Goal: Task Accomplishment & Management: Use online tool/utility

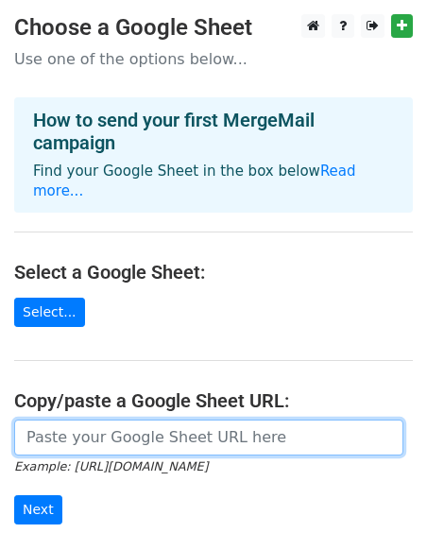
click at [141, 420] on input "url" at bounding box center [208, 438] width 389 height 36
paste input "https://docs.google.com/spreadsheets/d/1q1f2uTRlikkAxHRKo4de6UQzw4k9q0_WS4wiqbR…"
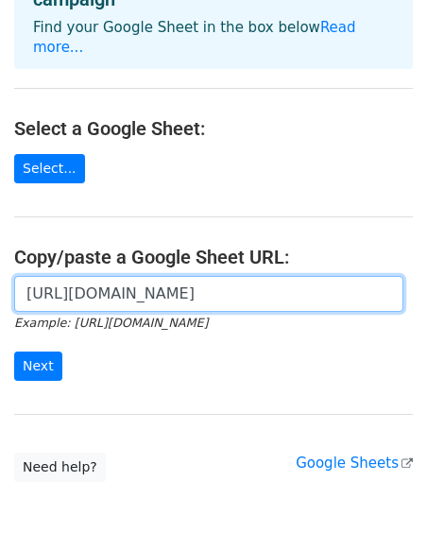
scroll to position [177, 0]
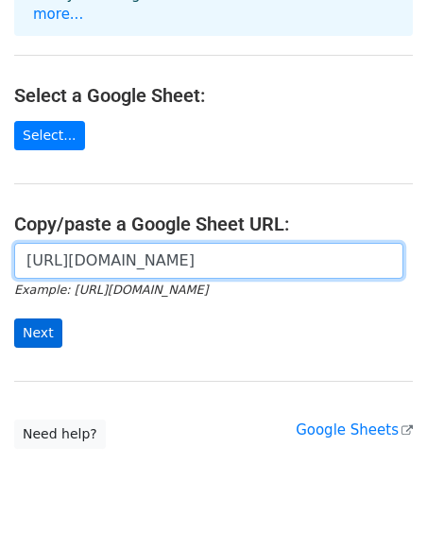
type input "https://docs.google.com/spreadsheets/d/1q1f2uTRlikkAxHRKo4de6UQzw4k9q0_WS4wiqbR…"
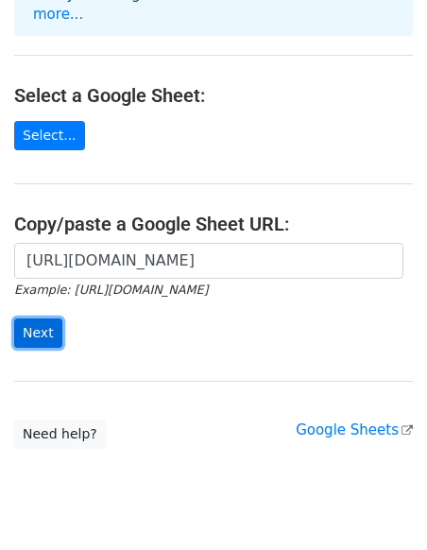
click at [37, 324] on input "Next" at bounding box center [38, 333] width 48 height 29
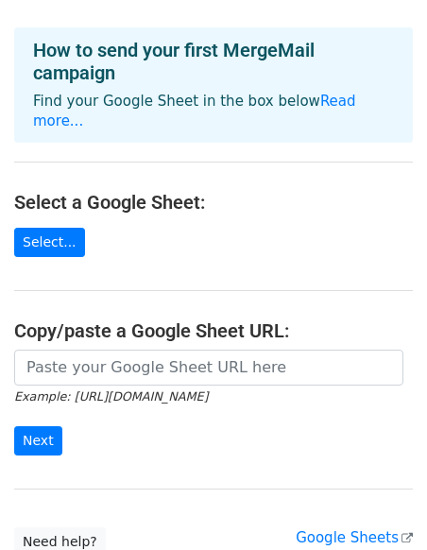
scroll to position [170, 0]
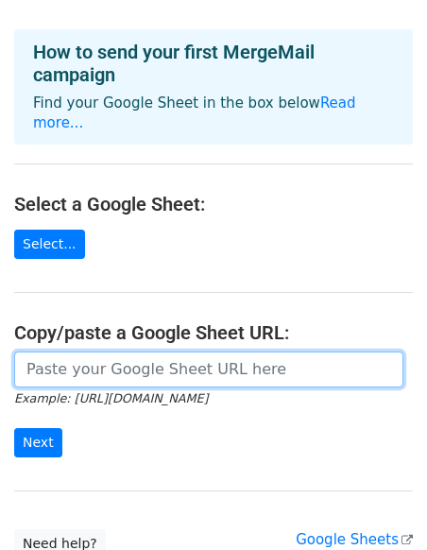
click at [182, 361] on input "url" at bounding box center [208, 370] width 389 height 36
paste input "https://docs.google.com/spreadsheets/d/1q1f2uTRlikkAxHRKo4de6UQzw4k9q0_WS4wiqbR…"
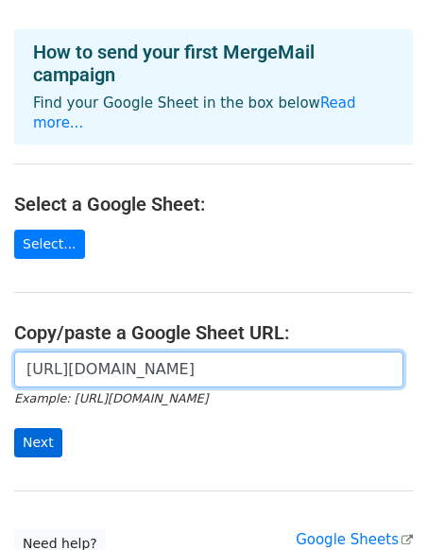
type input "https://docs.google.com/spreadsheets/d/1q1f2uTRlikkAxHRKo4de6UQzw4k9q0_WS4wiqbR…"
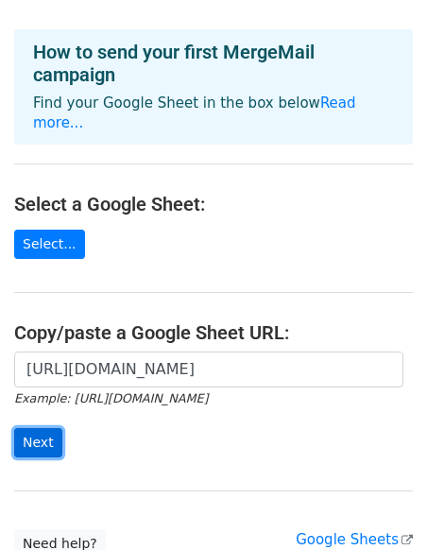
click at [46, 428] on input "Next" at bounding box center [38, 442] width 48 height 29
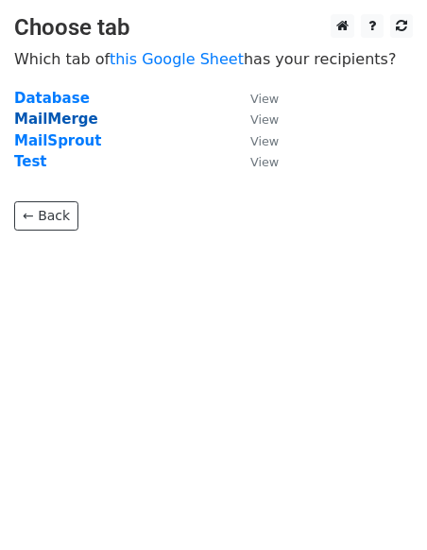
click at [72, 119] on strong "MailMerge" at bounding box center [56, 119] width 84 height 17
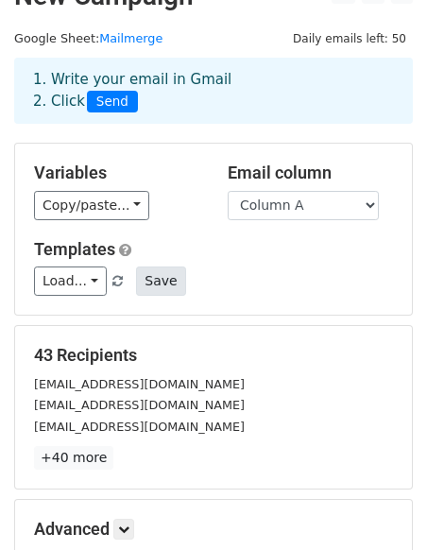
scroll to position [40, 0]
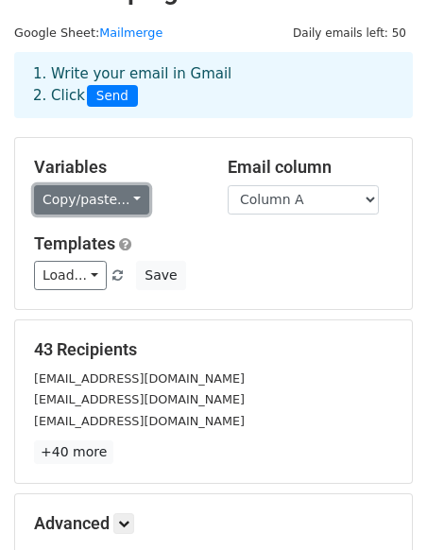
click at [130, 209] on link "Copy/paste..." at bounding box center [91, 199] width 115 height 29
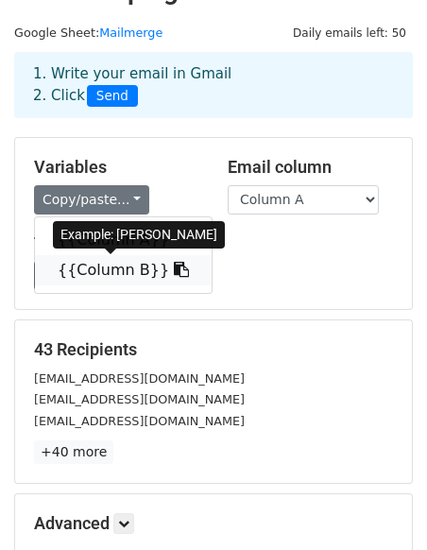
click at [124, 266] on link "{{Column B}}" at bounding box center [123, 270] width 177 height 30
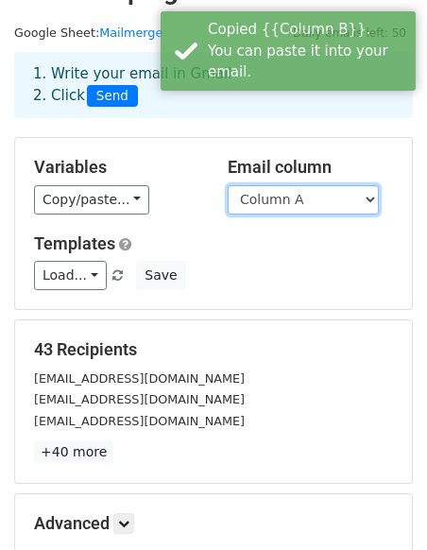
click at [252, 209] on select "Column A Column B" at bounding box center [303, 199] width 151 height 29
click at [228, 185] on select "Column A Column B" at bounding box center [303, 199] width 151 height 29
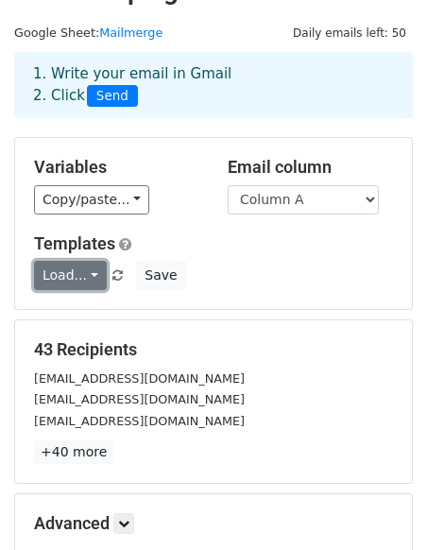
click at [97, 265] on link "Load..." at bounding box center [70, 275] width 73 height 29
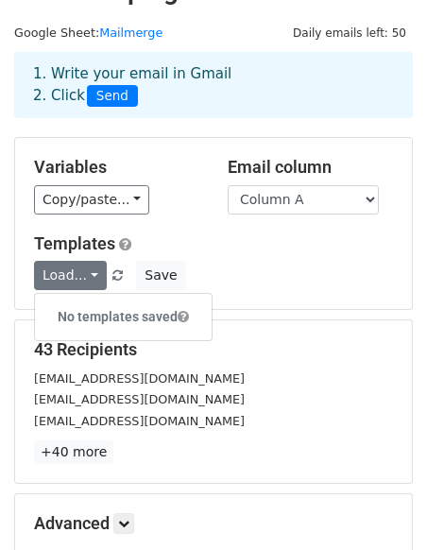
click at [299, 281] on div "Load... No templates saved Save" at bounding box center [214, 275] width 388 height 29
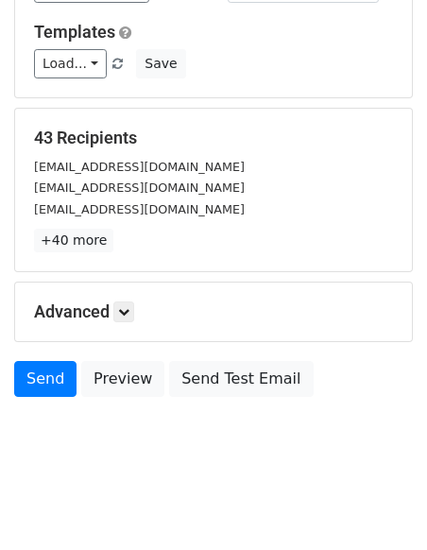
scroll to position [259, 0]
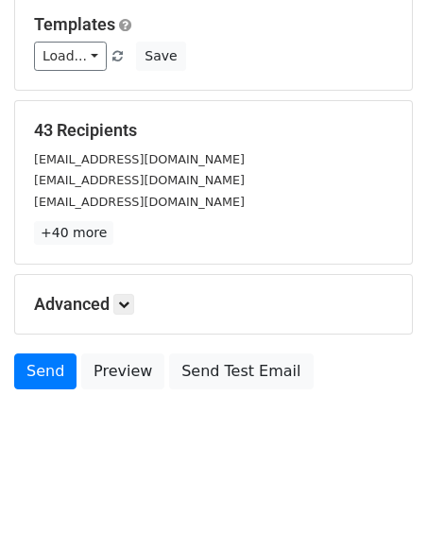
click at [121, 292] on div "Advanced Tracking Track Opens UTM Codes Track Clicks Filters Only include sprea…" at bounding box center [213, 304] width 397 height 59
click at [124, 302] on icon at bounding box center [123, 304] width 11 height 11
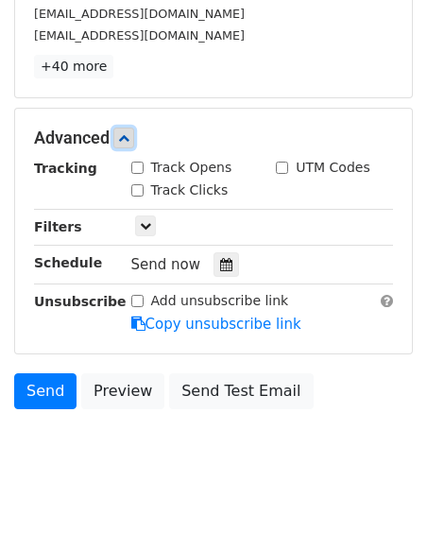
scroll to position [427, 0]
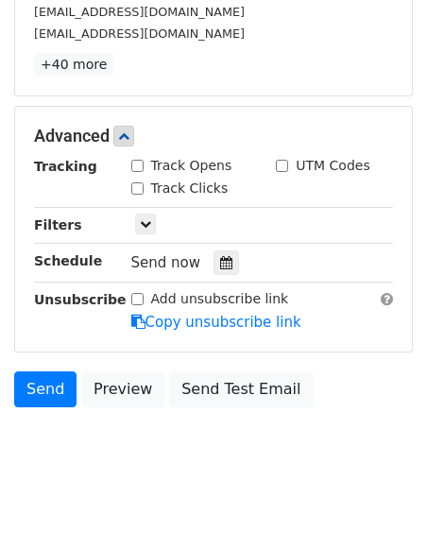
click at [133, 163] on input "Track Opens" at bounding box center [137, 166] width 12 height 12
checkbox input "true"
click at [133, 183] on input "Track Clicks" at bounding box center [137, 188] width 12 height 12
checkbox input "true"
click at [287, 165] on input "UTM Codes" at bounding box center [282, 166] width 12 height 12
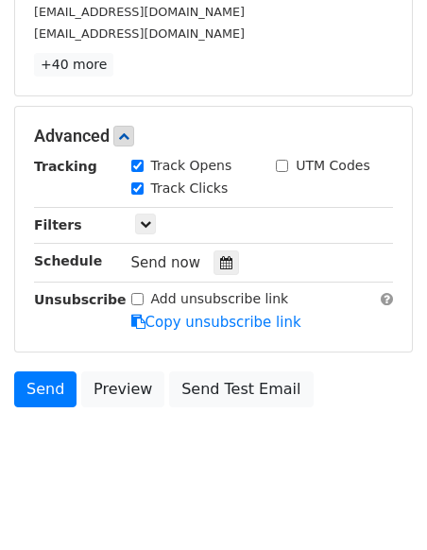
checkbox input "true"
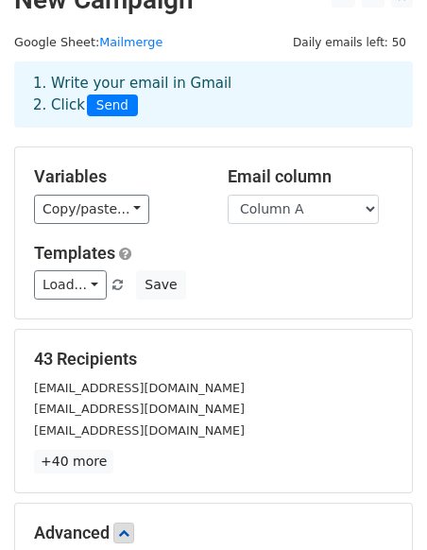
scroll to position [0, 0]
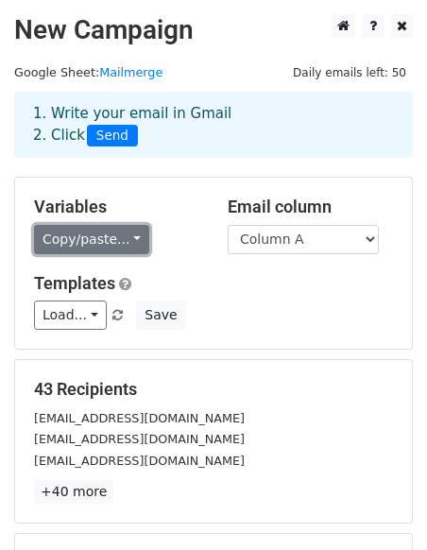
click at [130, 238] on link "Copy/paste..." at bounding box center [91, 239] width 115 height 29
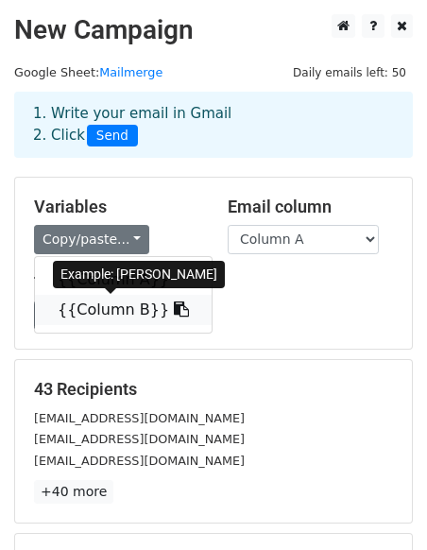
click at [112, 313] on link "{{Column B}}" at bounding box center [123, 310] width 177 height 30
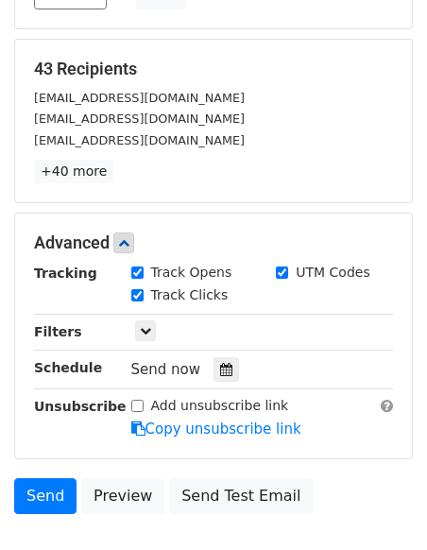
scroll to position [444, 0]
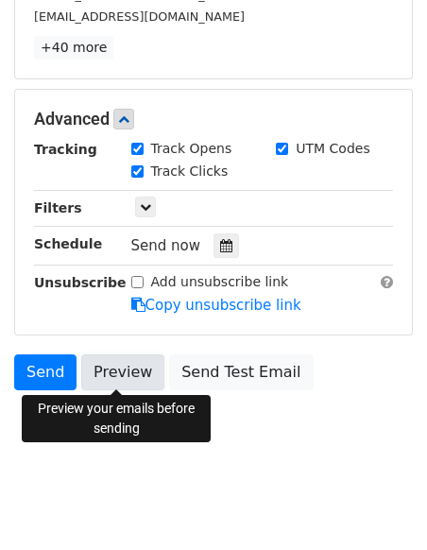
click at [116, 367] on link "Preview" at bounding box center [122, 372] width 83 height 36
click at [118, 374] on link "Preview" at bounding box center [122, 372] width 83 height 36
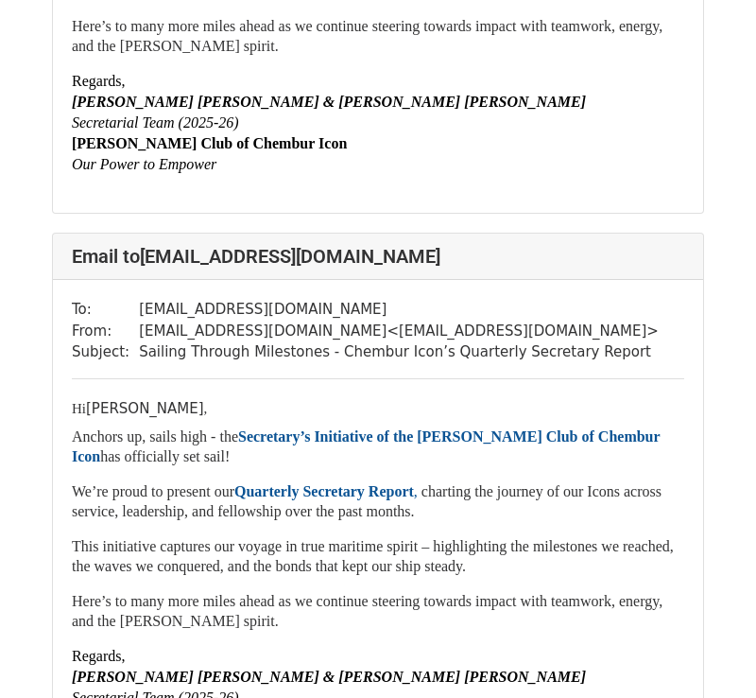
scroll to position [4067, 0]
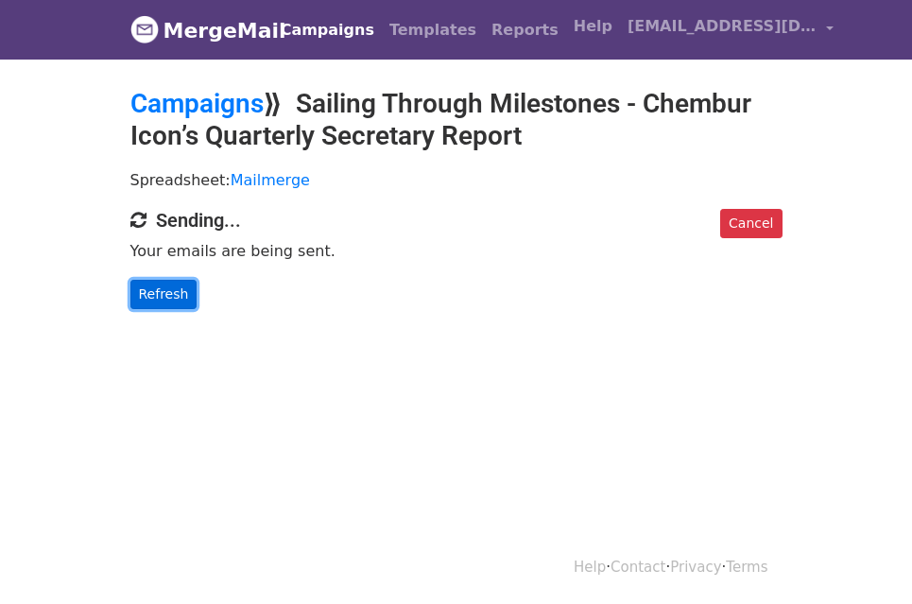
click at [162, 301] on link "Refresh" at bounding box center [163, 294] width 67 height 29
click at [169, 299] on link "Refresh" at bounding box center [163, 294] width 67 height 29
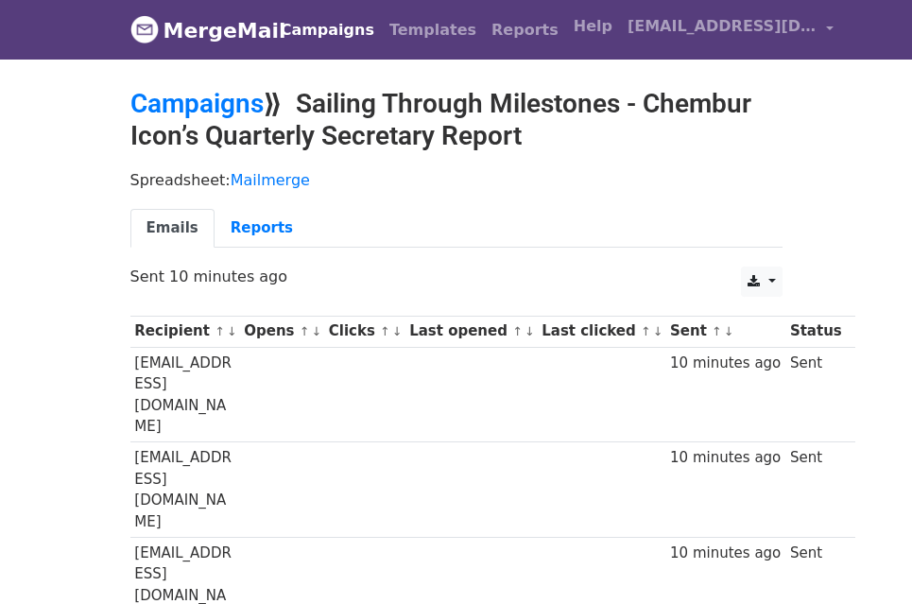
click at [776, 161] on div "Spreadsheet: Mailmerge Emails Reports" at bounding box center [456, 214] width 681 height 106
